Goal: Task Accomplishment & Management: Use online tool/utility

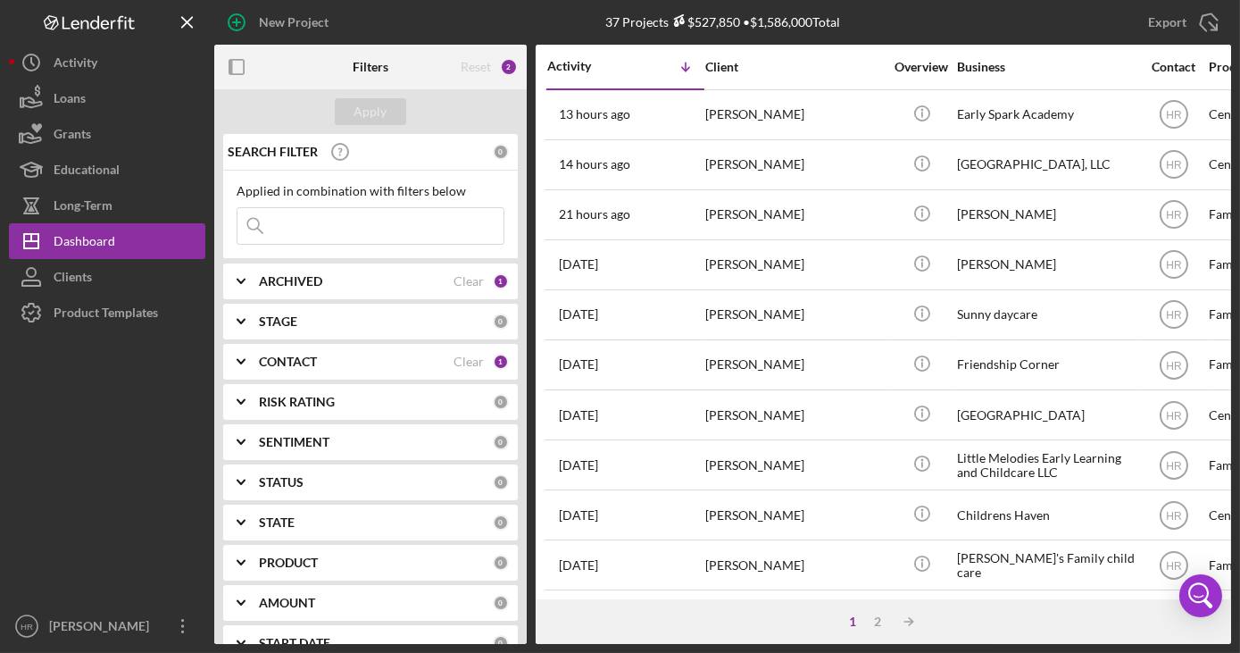
click at [300, 344] on div "CONTACT Clear 1" at bounding box center [384, 362] width 250 height 36
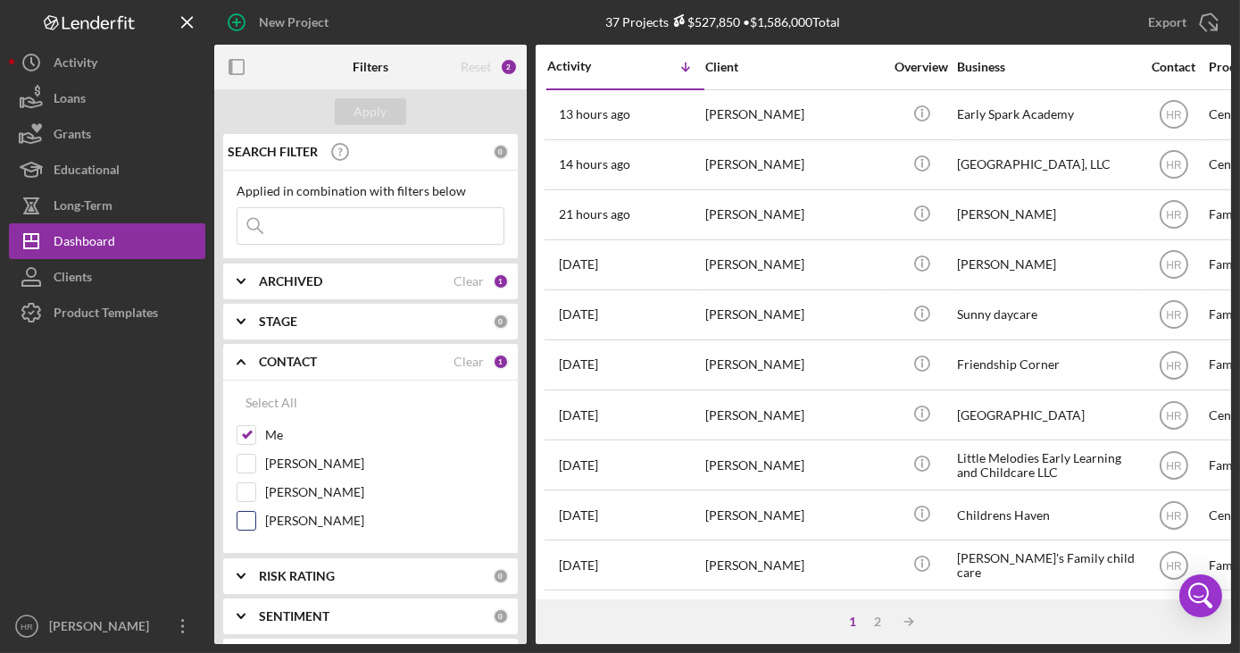
click at [319, 521] on label "[PERSON_NAME]" at bounding box center [384, 520] width 239 height 18
click at [255, 521] on input "[PERSON_NAME]" at bounding box center [246, 520] width 18 height 18
checkbox input "true"
click at [272, 433] on label "Me" at bounding box center [384, 435] width 239 height 18
click at [255, 433] on input "Me" at bounding box center [246, 435] width 18 height 18
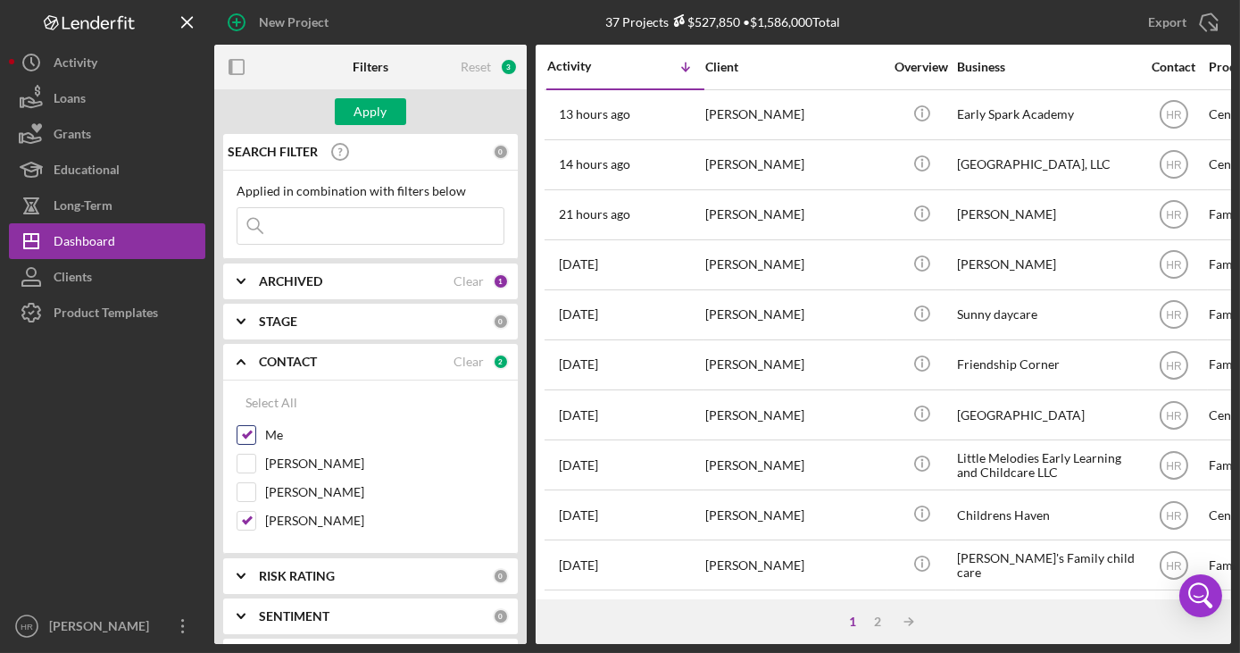
checkbox input "false"
click at [356, 113] on div "Apply" at bounding box center [370, 111] width 33 height 27
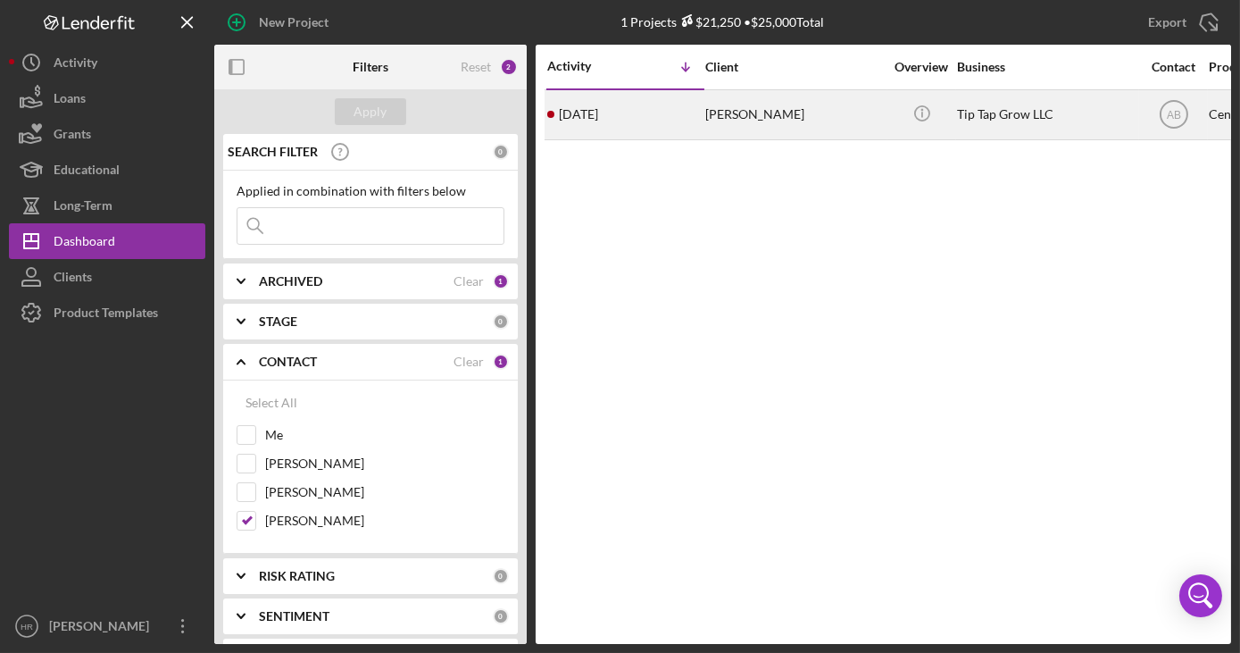
click at [800, 107] on div "[PERSON_NAME]" at bounding box center [794, 114] width 179 height 47
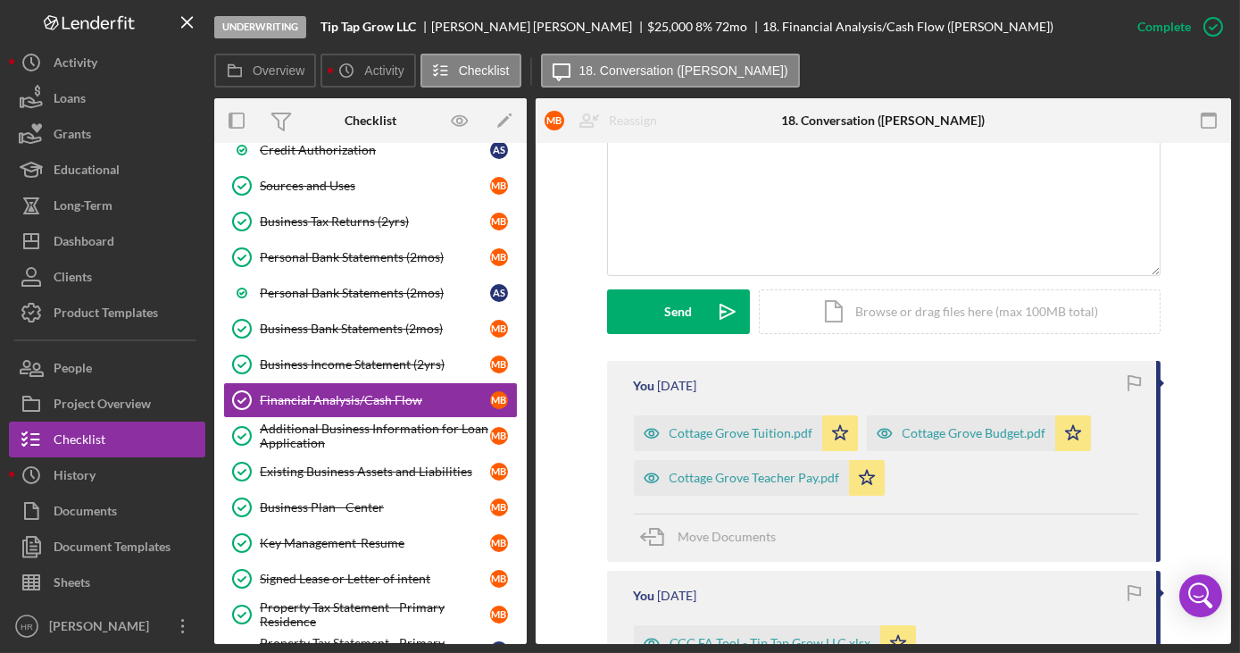
scroll to position [243, 0]
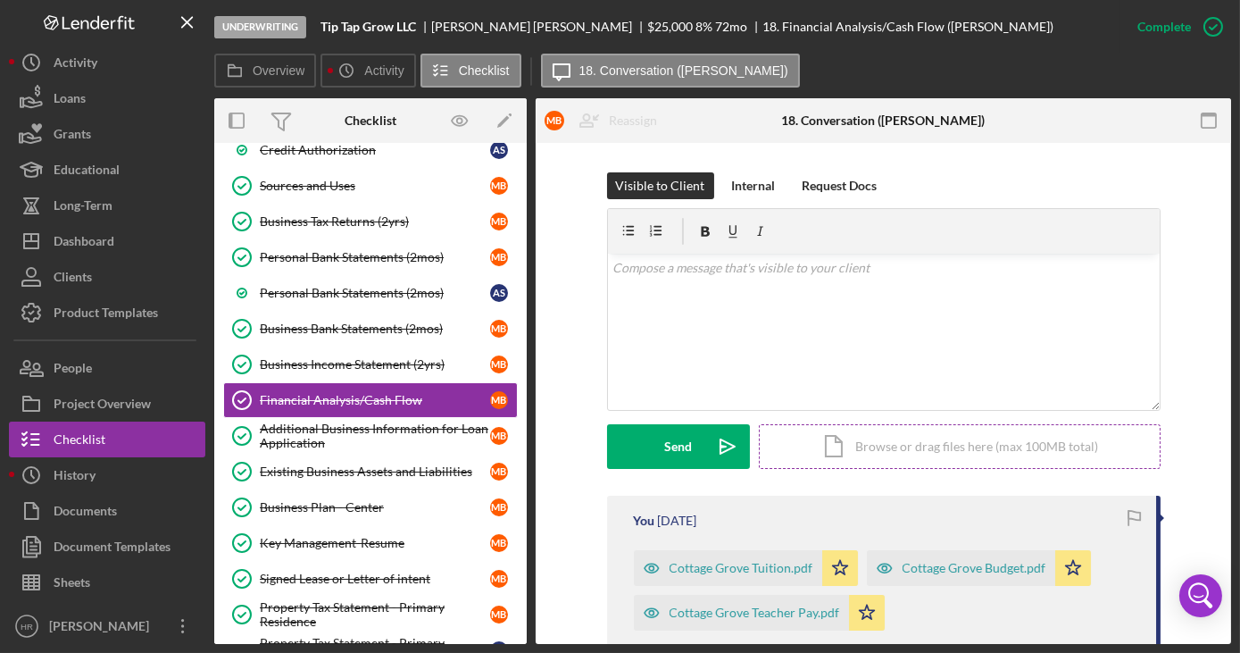
click at [930, 439] on div "Icon/Document Browse or drag files here (max 100MB total) Tap to choose files o…" at bounding box center [960, 446] width 402 height 45
click at [921, 447] on div "Icon/Document Browse or drag files here (max 100MB total) Tap to choose files o…" at bounding box center [960, 446] width 402 height 45
click at [927, 452] on div "Icon/Document Browse or drag files here (max 100MB total) Tap to choose files o…" at bounding box center [960, 446] width 402 height 45
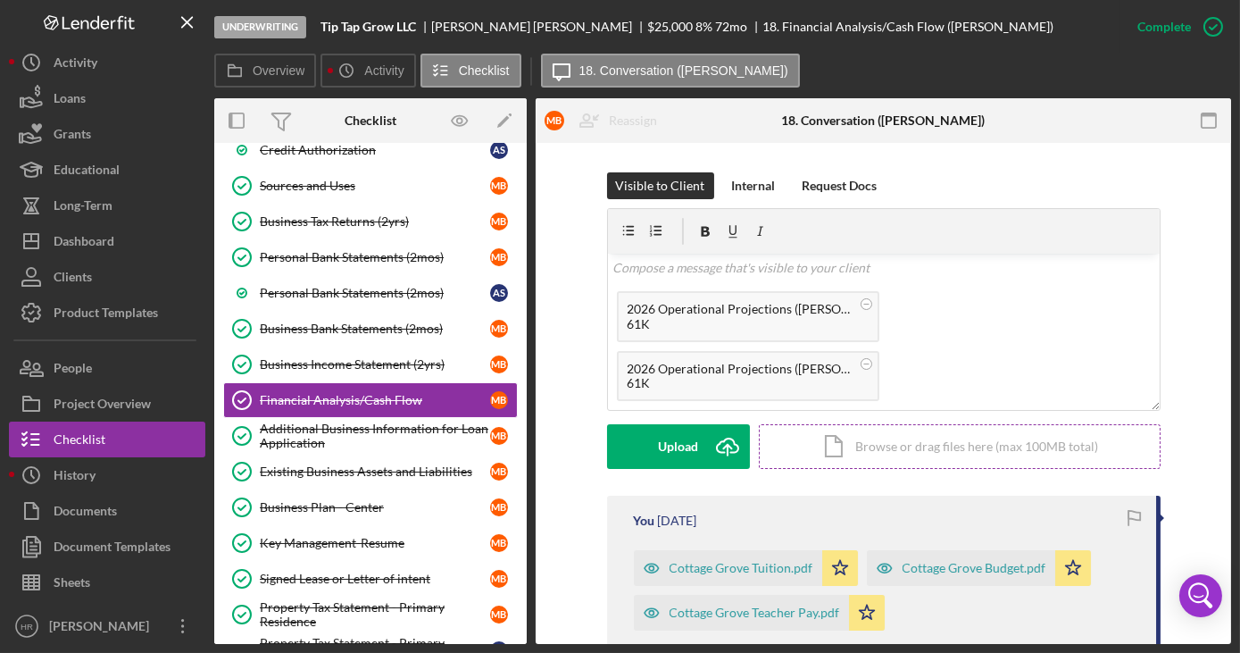
click at [960, 443] on div "Icon/Document Browse or drag files here (max 100MB total) Tap to choose files o…" at bounding box center [960, 446] width 402 height 45
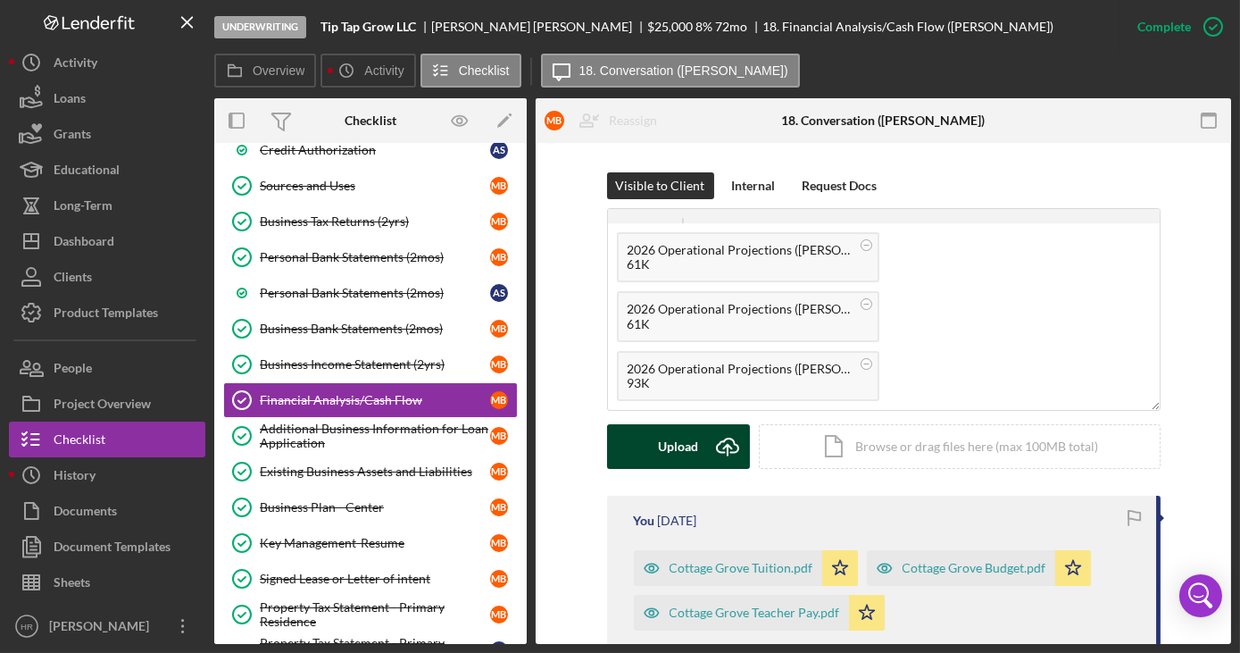
click at [673, 447] on div "Upload" at bounding box center [678, 446] width 40 height 45
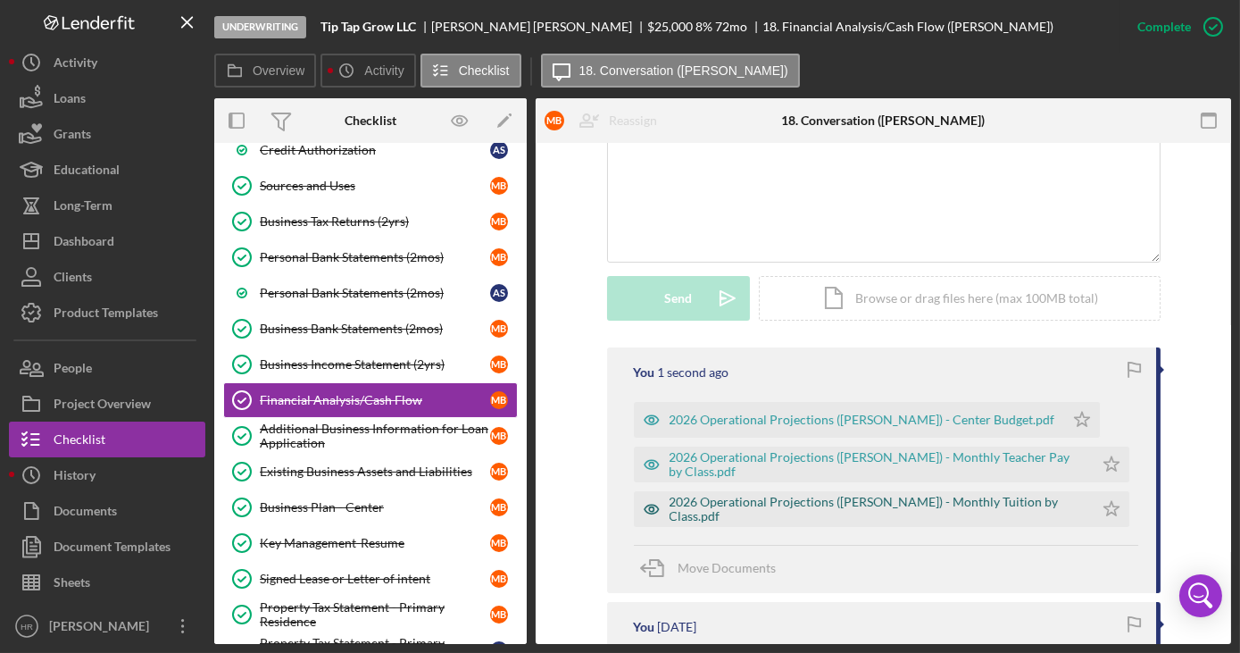
scroll to position [486, 0]
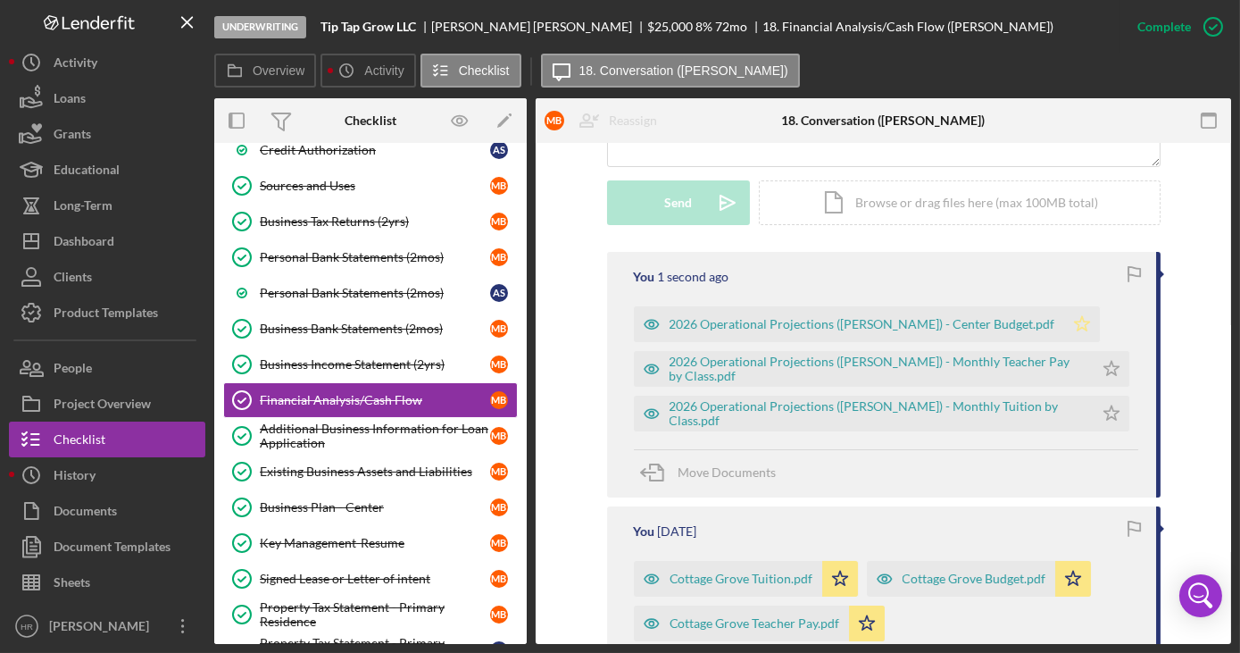
click at [1064, 329] on icon "Icon/Star" at bounding box center [1082, 324] width 36 height 36
click at [1097, 362] on icon "Icon/Star" at bounding box center [1111, 369] width 36 height 36
click at [1103, 412] on polygon "button" at bounding box center [1110, 412] width 15 height 14
click at [770, 323] on div "2026 Operational Projections ([PERSON_NAME]) - Center Budget.pdf" at bounding box center [862, 324] width 386 height 14
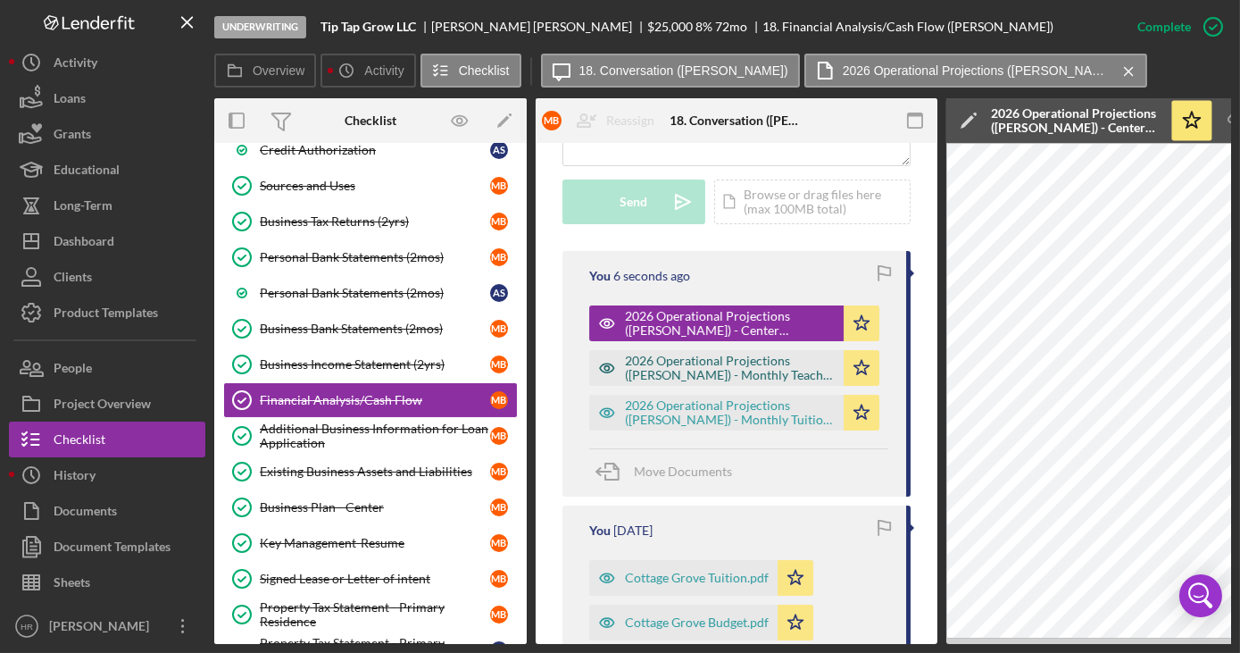
click at [694, 364] on div "2026 Operational Projections ([PERSON_NAME]) - Monthly Teacher Pay by Class.pdf" at bounding box center [730, 367] width 210 height 29
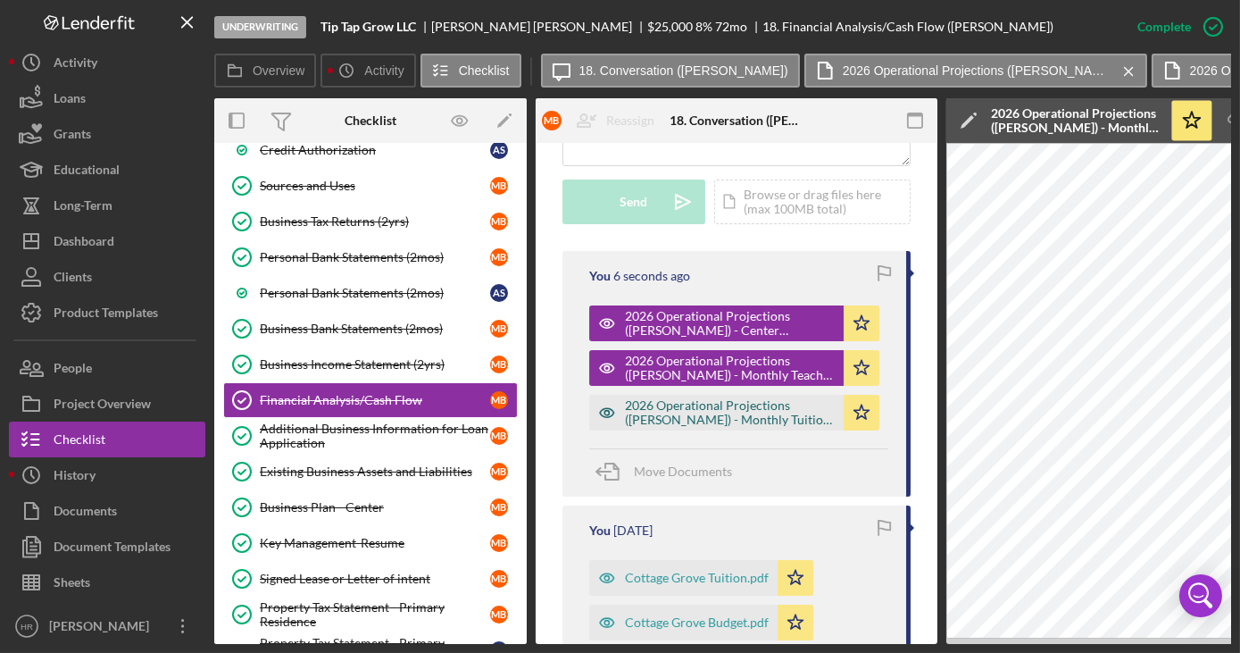
click at [698, 421] on div "2026 Operational Projections ([PERSON_NAME]) - Monthly Tuition by Class.pdf" at bounding box center [730, 412] width 210 height 29
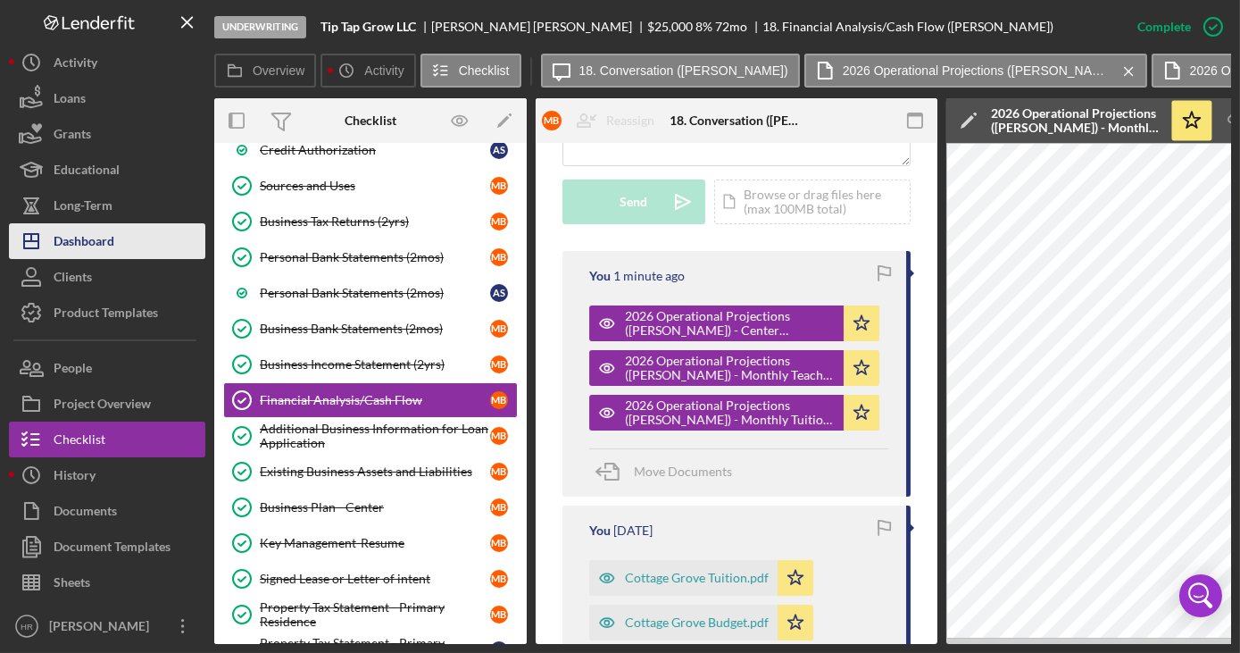
click at [83, 250] on div "Dashboard" at bounding box center [84, 243] width 61 height 40
